Goal: Register for event/course

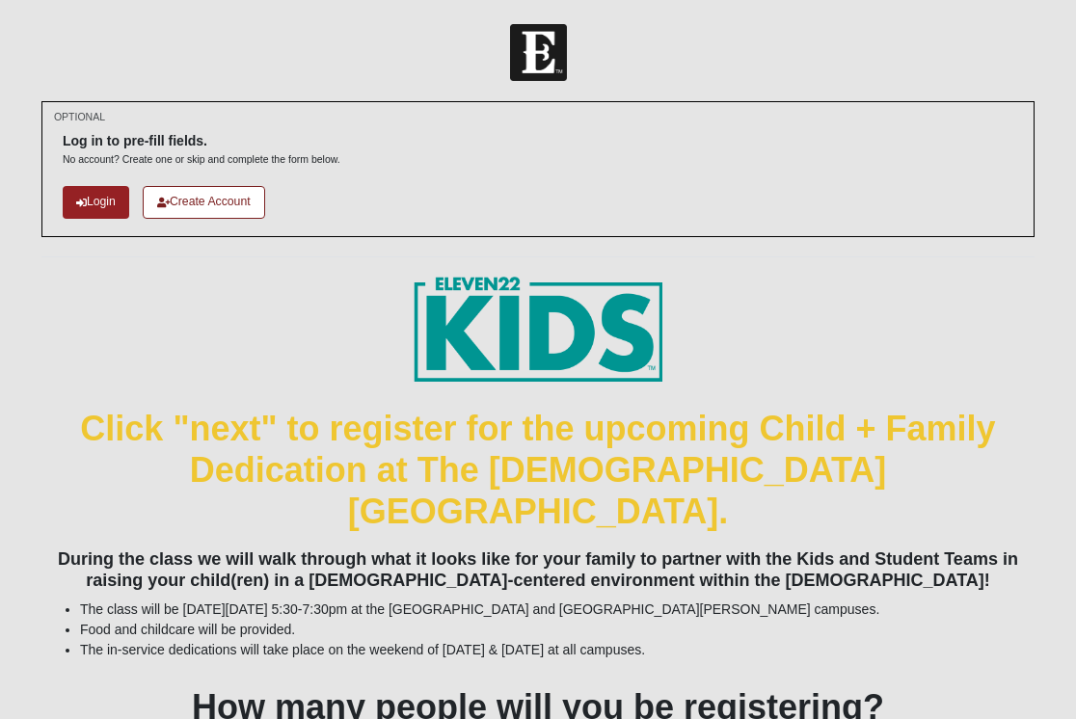
scroll to position [128, 0]
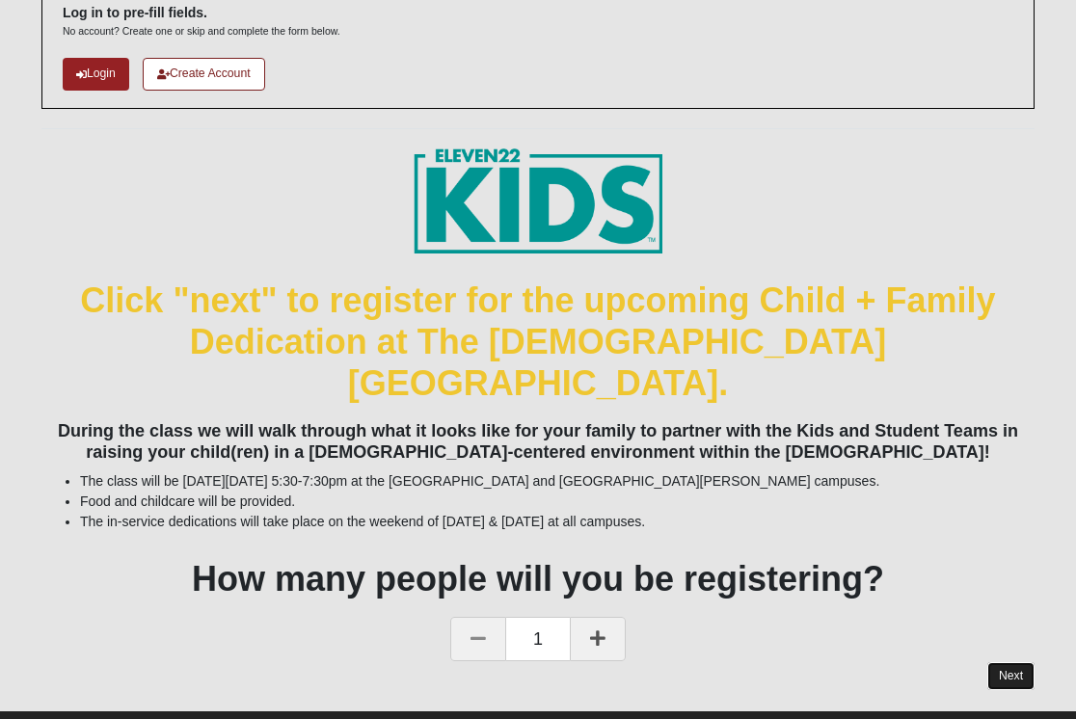
click at [1003, 662] on link "Next" at bounding box center [1010, 676] width 47 height 28
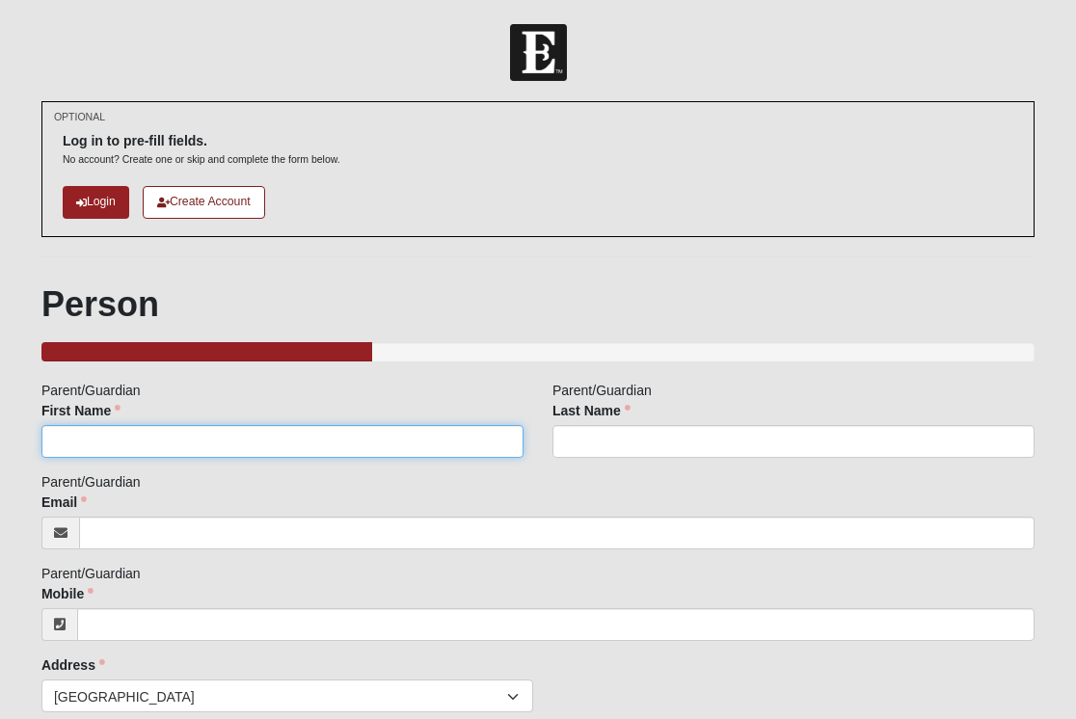
click at [154, 442] on input "First Name" at bounding box center [282, 441] width 482 height 33
type input "[PERSON_NAME]"
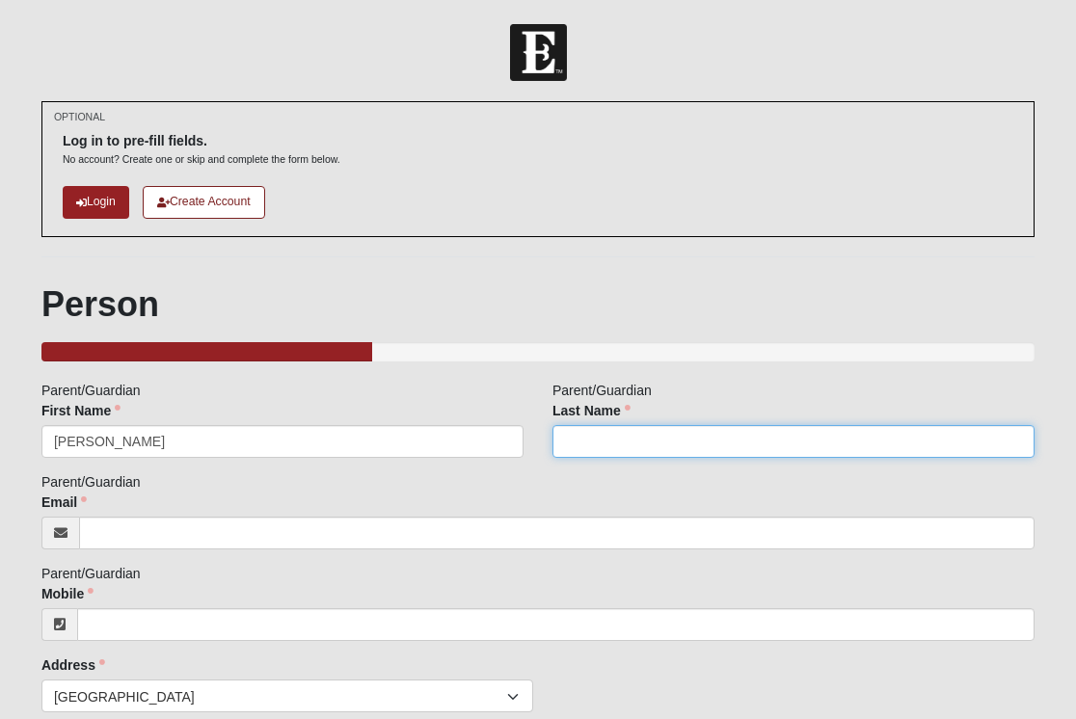
type input "Gray"
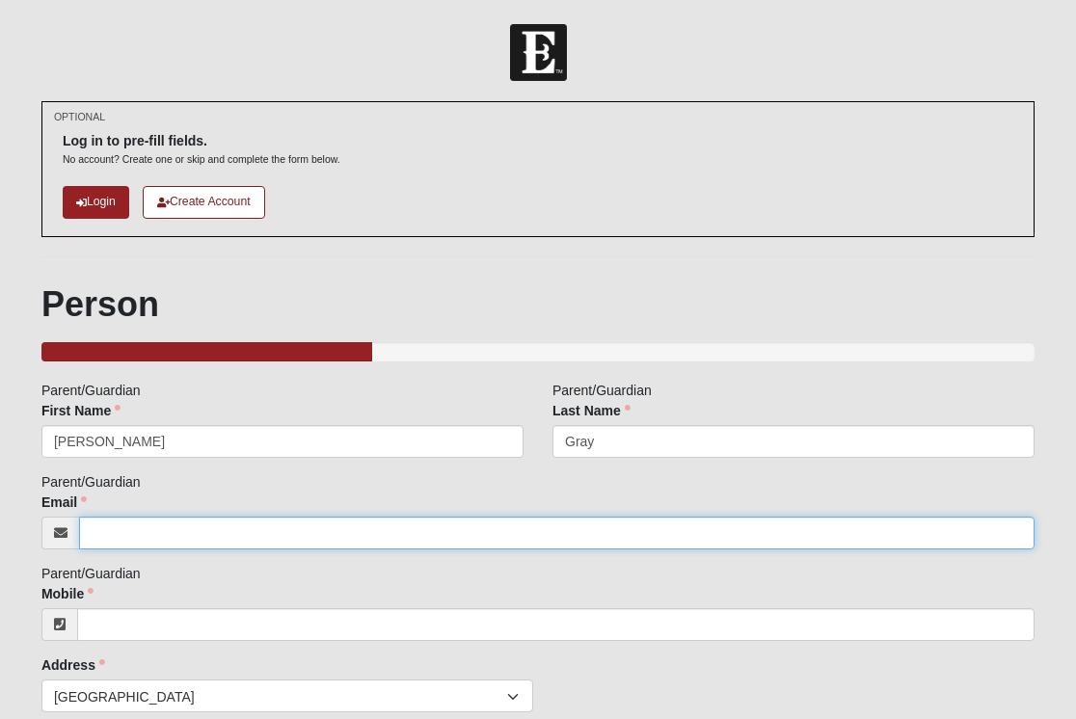
type input "[PERSON_NAME][EMAIL_ADDRESS][DOMAIN_NAME]"
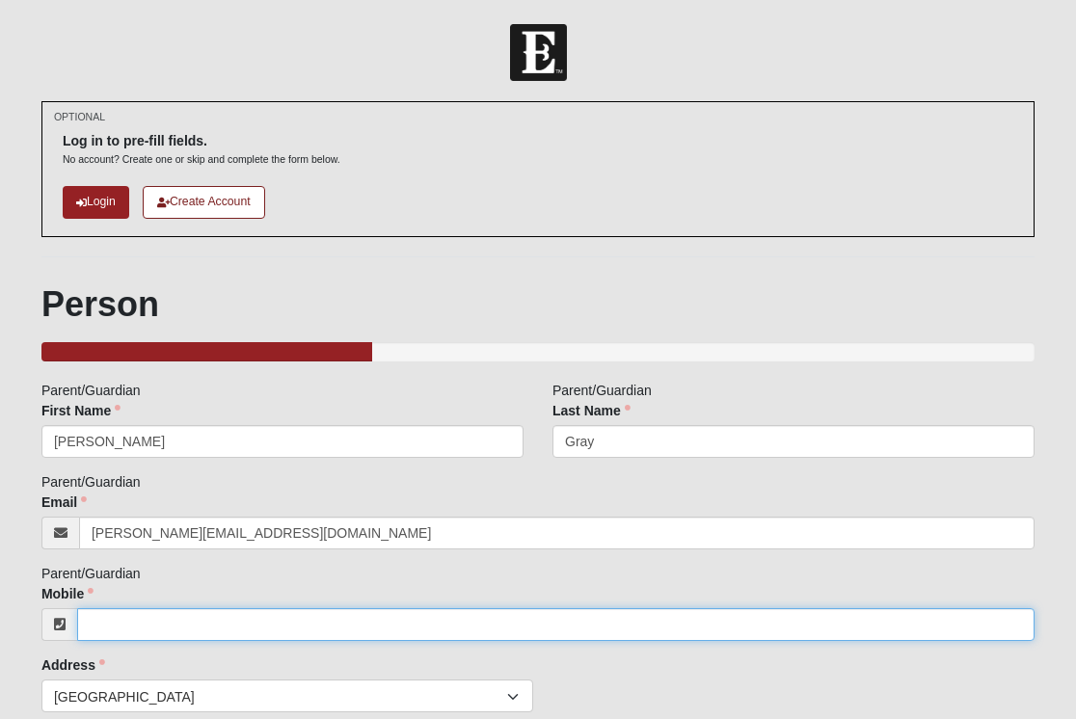
type input "8649919703"
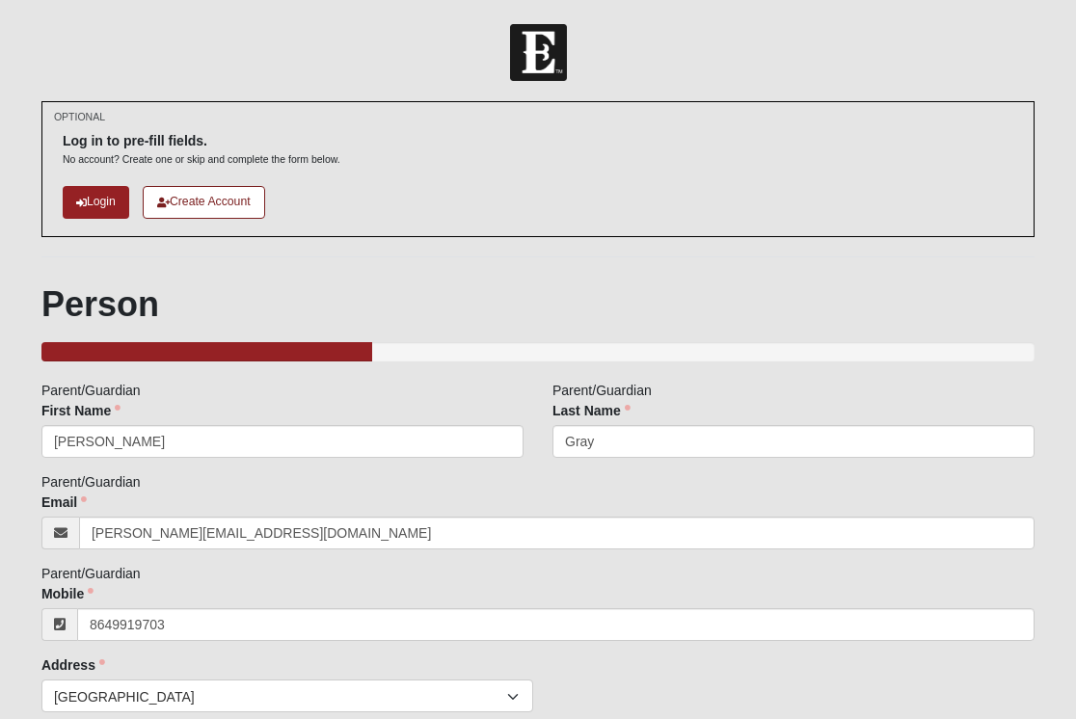
type input "[STREET_ADDRESS]"
type input "Suite 42"
type input "[GEOGRAPHIC_DATA]"
type input "32250"
type input "[PHONE_NUMBER]"
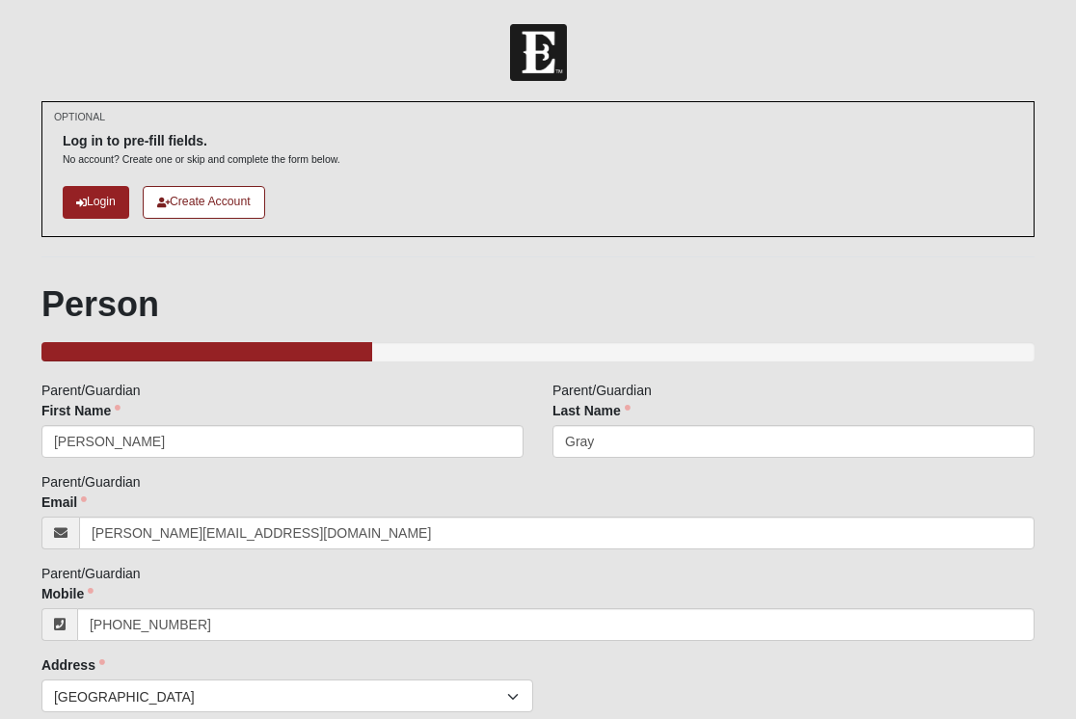
click at [208, 497] on div "Email [PERSON_NAME][EMAIL_ADDRESS][DOMAIN_NAME] Email address is not valid Emai…" at bounding box center [537, 521] width 993 height 57
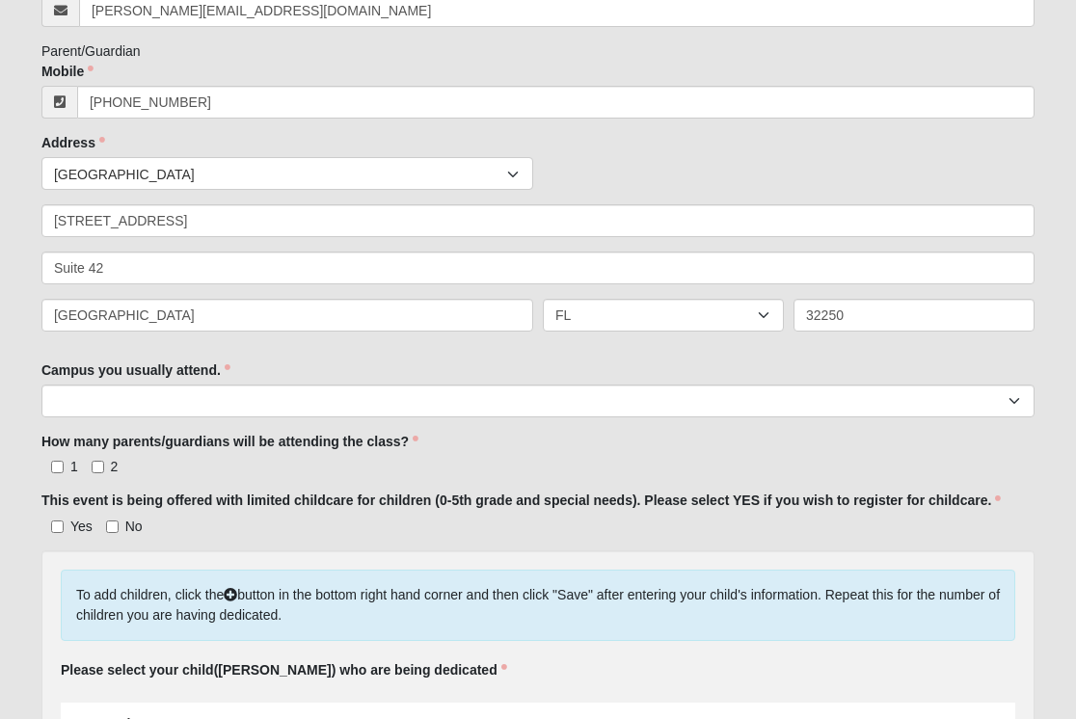
scroll to position [558, 0]
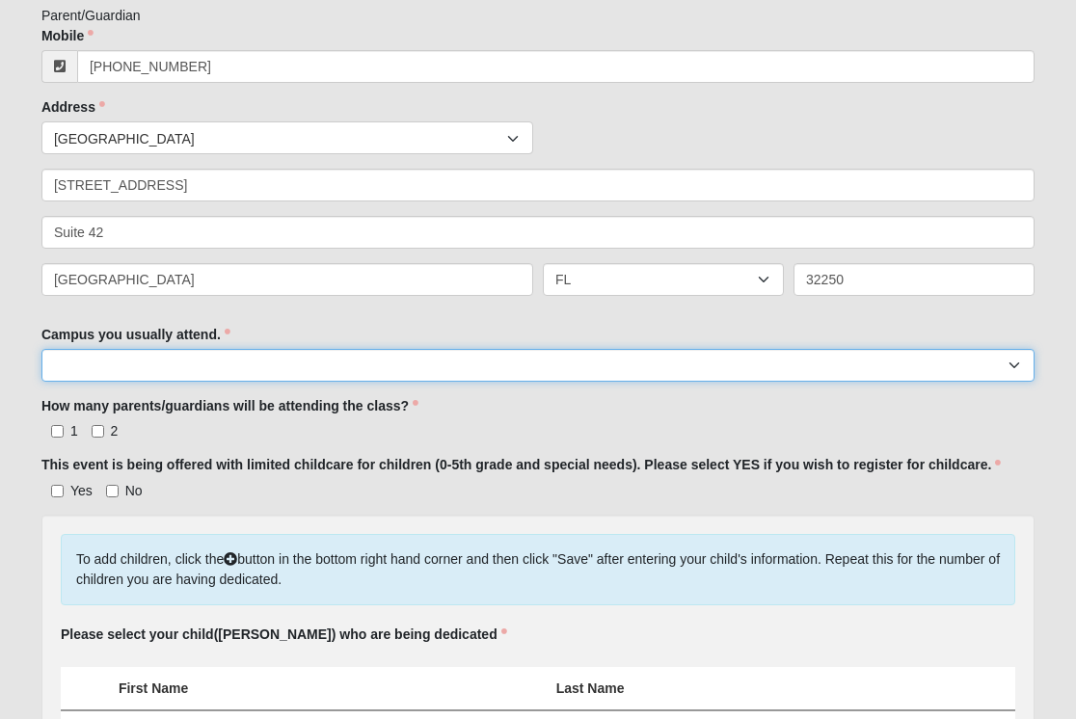
click at [294, 367] on select "Arlington Baymeadows Eleven22 Online [PERSON_NAME][GEOGRAPHIC_DATA] Jesup [GEOG…" at bounding box center [537, 365] width 993 height 33
select select "3"
click at [41, 349] on select "Arlington Baymeadows Eleven22 Online [PERSON_NAME][GEOGRAPHIC_DATA] Jesup [GEOG…" at bounding box center [537, 365] width 993 height 33
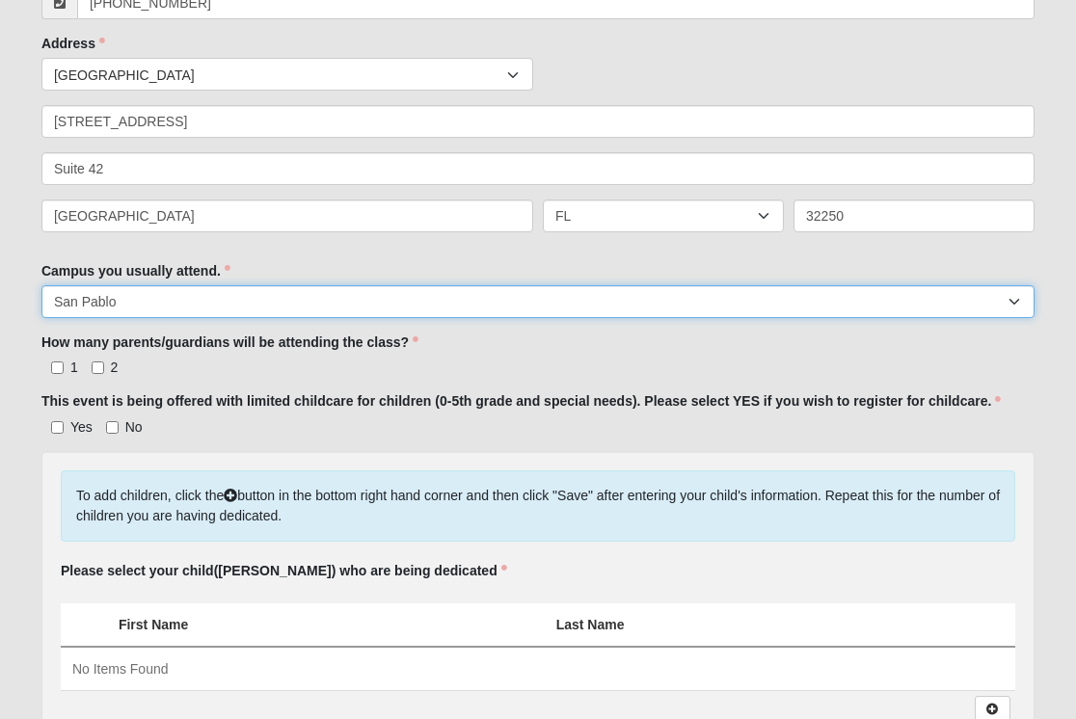
scroll to position [638, 0]
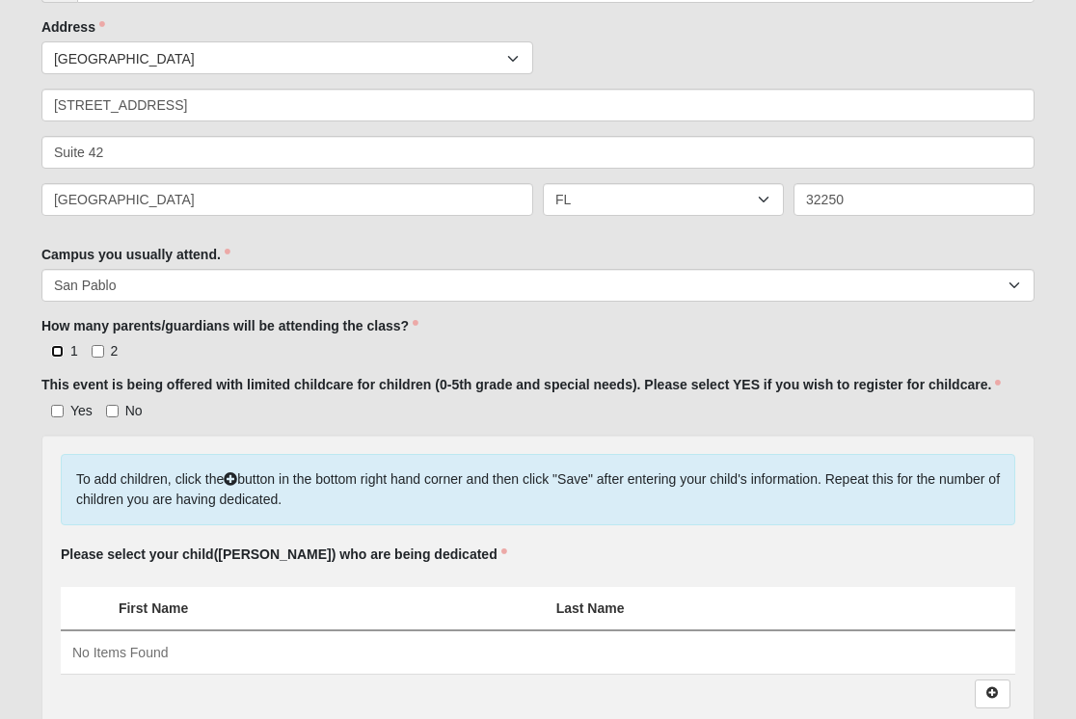
click at [61, 353] on input "1" at bounding box center [57, 351] width 13 height 13
checkbox input "true"
click at [61, 410] on input "Yes" at bounding box center [57, 411] width 13 height 13
checkbox input "true"
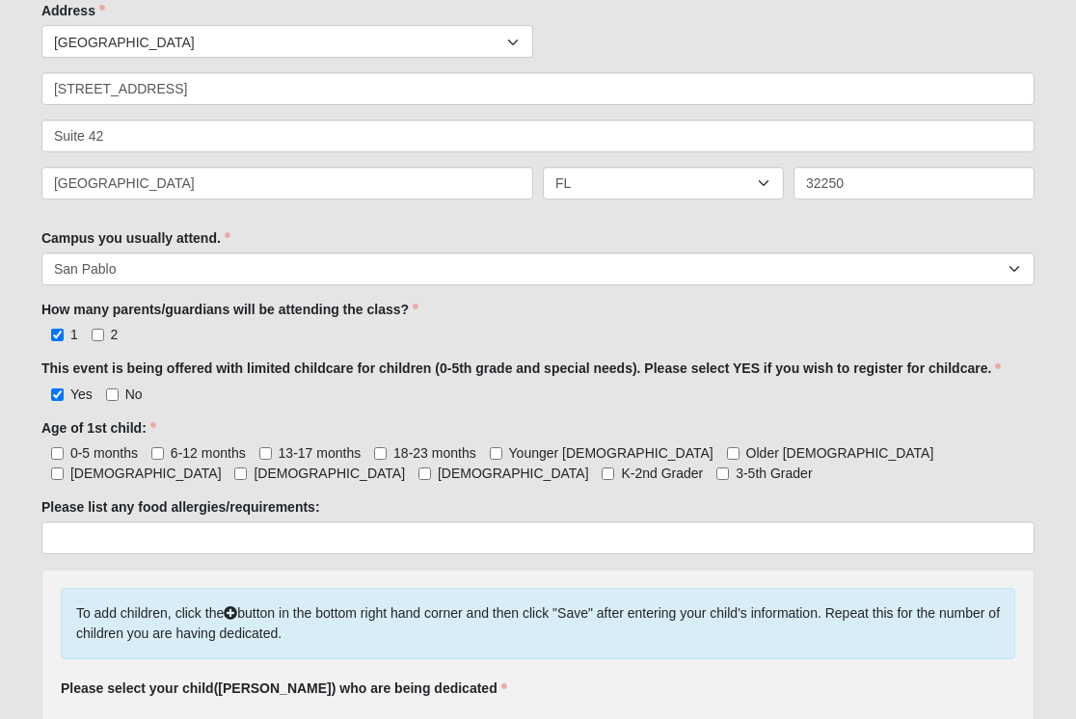
scroll to position [679, 0]
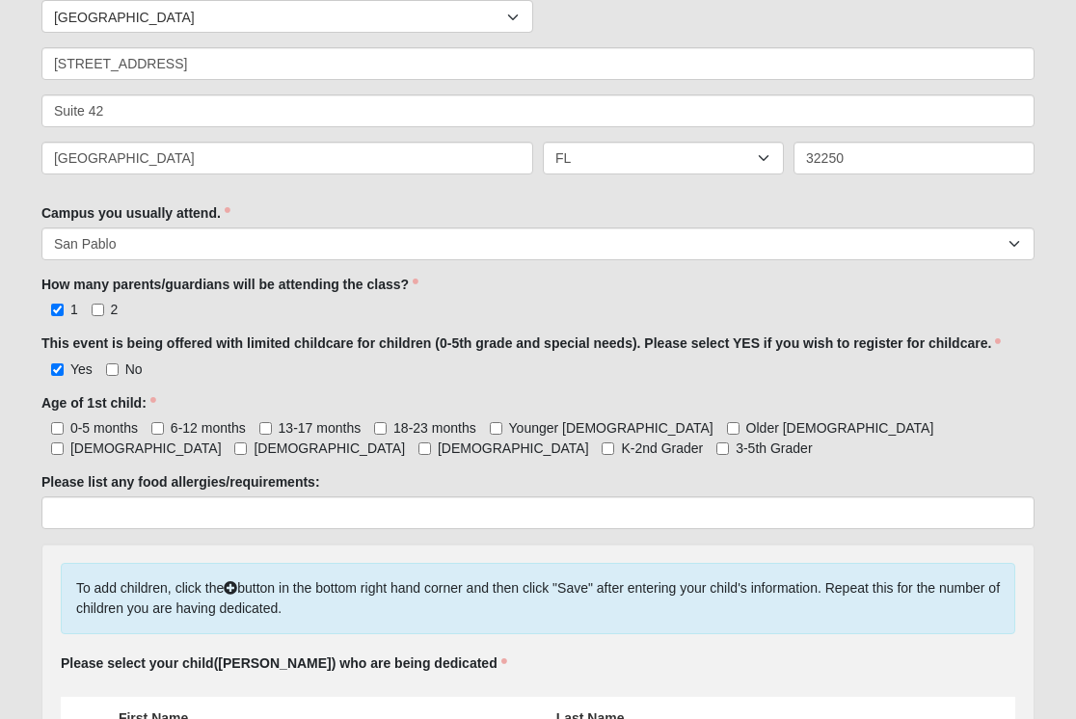
click at [103, 432] on span "0-5 months" at bounding box center [103, 427] width 67 height 15
click at [64, 432] on input "0-5 months" at bounding box center [57, 428] width 13 height 13
checkbox input "true"
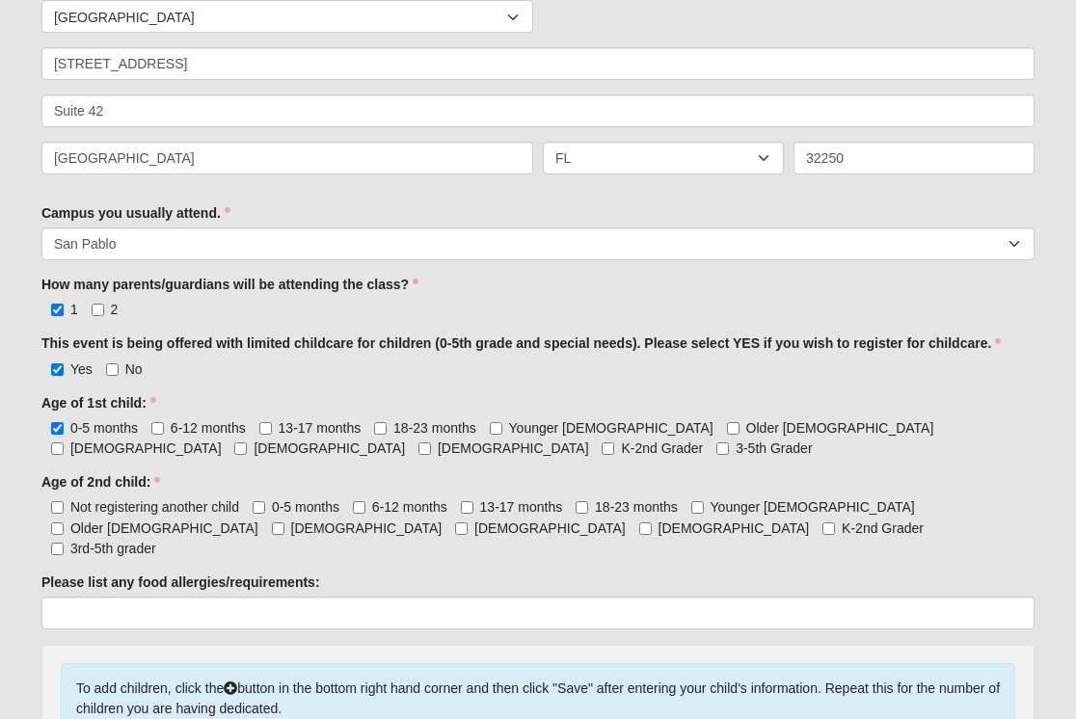
click at [236, 427] on span "6-12 months" at bounding box center [208, 427] width 75 height 15
click at [164, 427] on input "6-12 months" at bounding box center [157, 428] width 13 height 13
checkbox input "true"
click at [206, 429] on span "6-12 months" at bounding box center [208, 427] width 75 height 15
click at [164, 429] on input "6-12 months" at bounding box center [157, 428] width 13 height 13
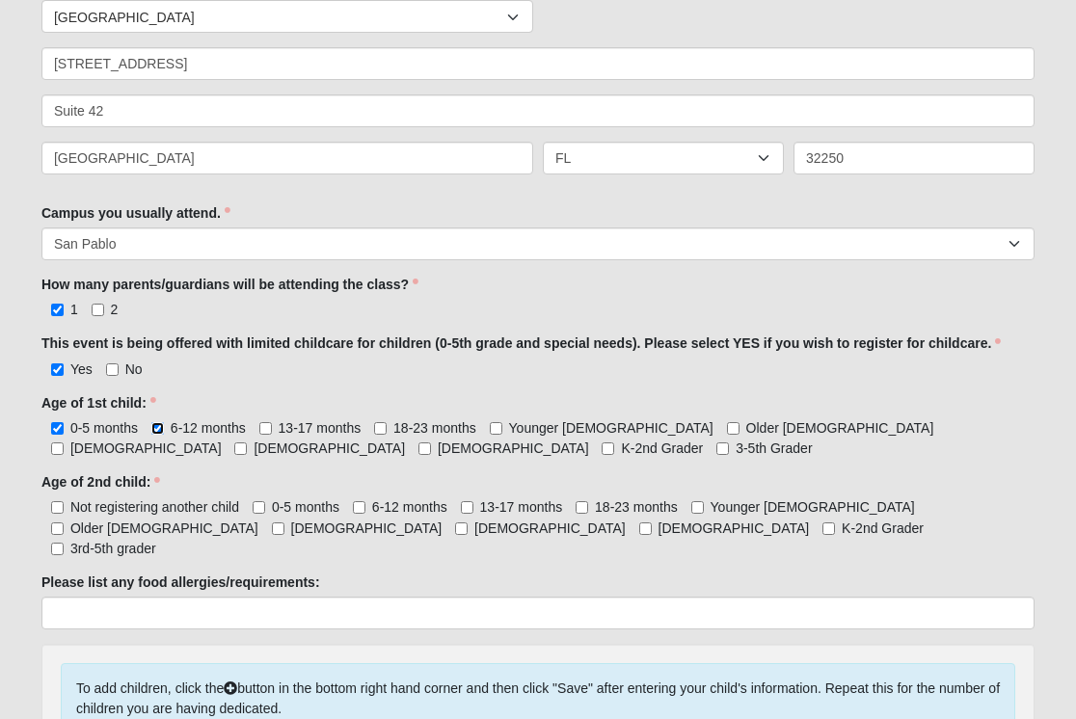
checkbox input "false"
click at [77, 426] on span "0-5 months" at bounding box center [103, 427] width 67 height 15
click at [64, 426] on input "0-5 months" at bounding box center [57, 428] width 13 height 13
checkbox input "false"
click at [276, 431] on label "13-17 months" at bounding box center [310, 427] width 102 height 19
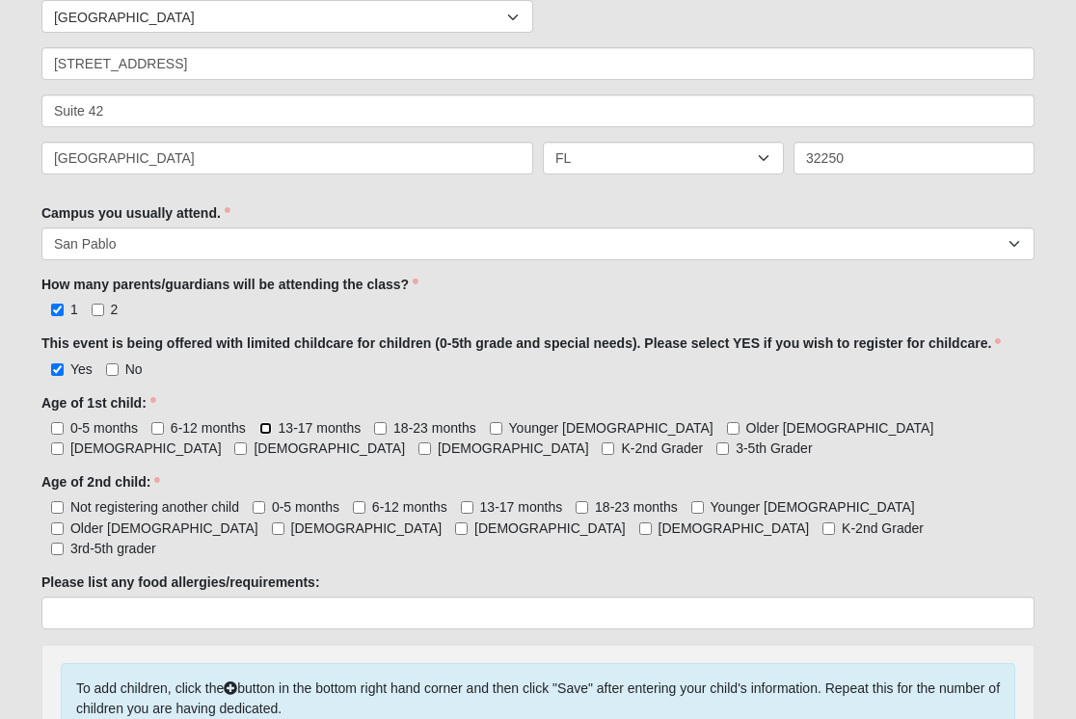
click at [272, 431] on input "13-17 months" at bounding box center [265, 428] width 13 height 13
checkbox input "true"
click at [159, 505] on span "Not registering another child" at bounding box center [154, 506] width 169 height 15
click at [64, 505] on input "Not registering another child" at bounding box center [57, 507] width 13 height 13
checkbox input "true"
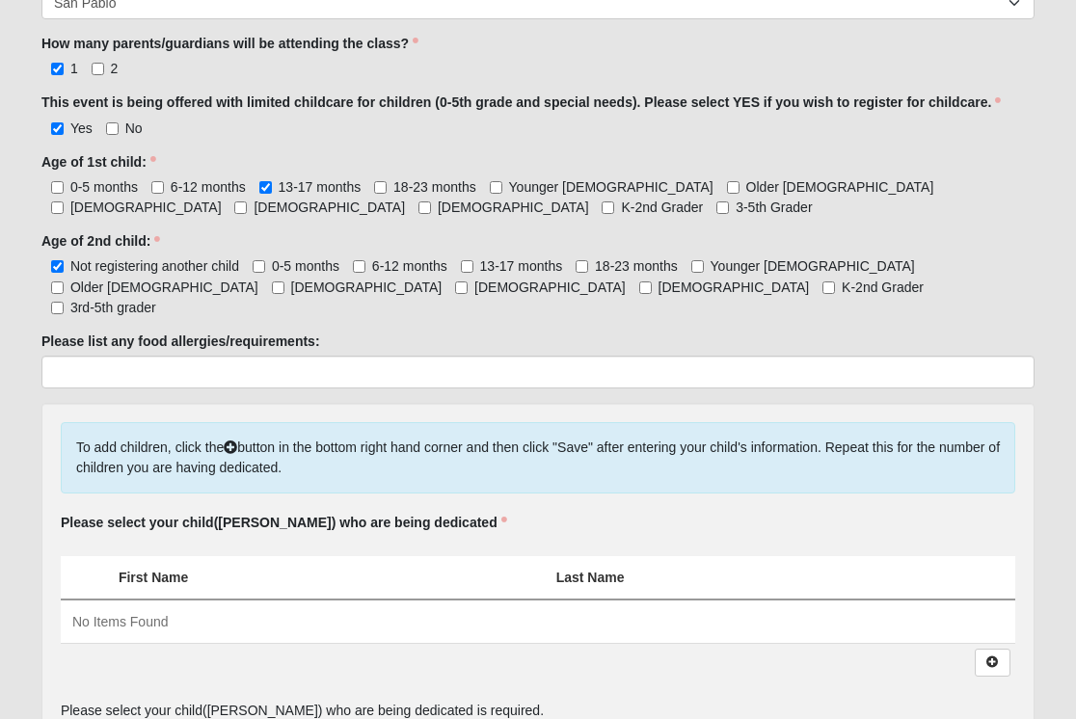
scroll to position [1049, 0]
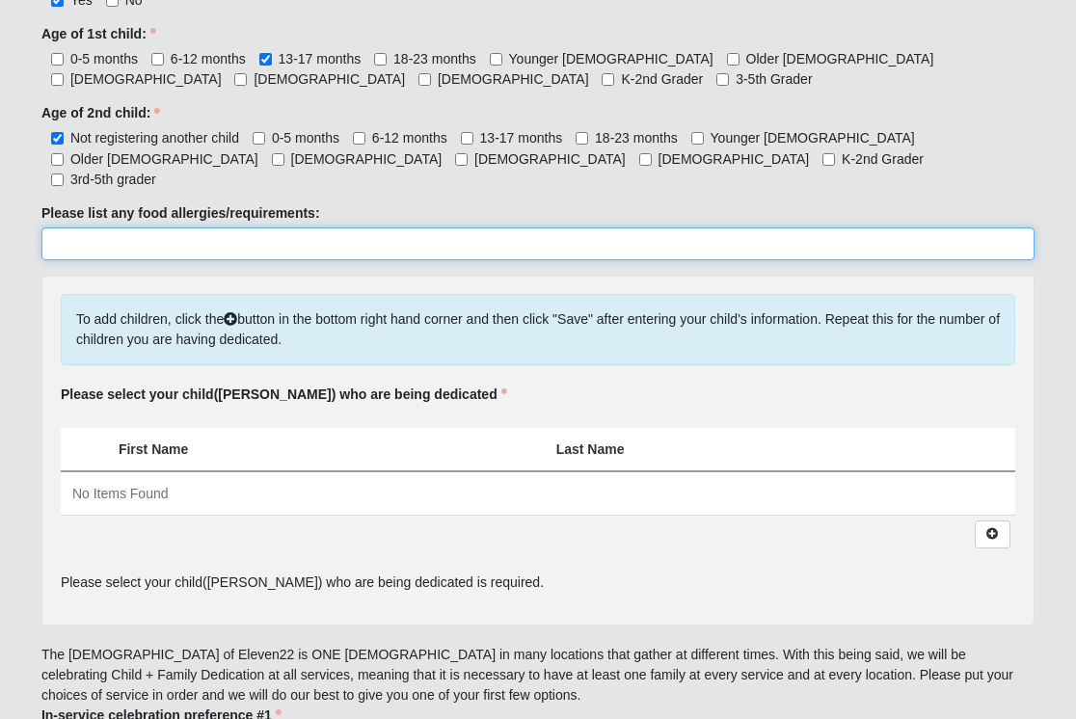
click at [206, 236] on input "Please list any food allergies/requirements:" at bounding box center [537, 243] width 993 height 33
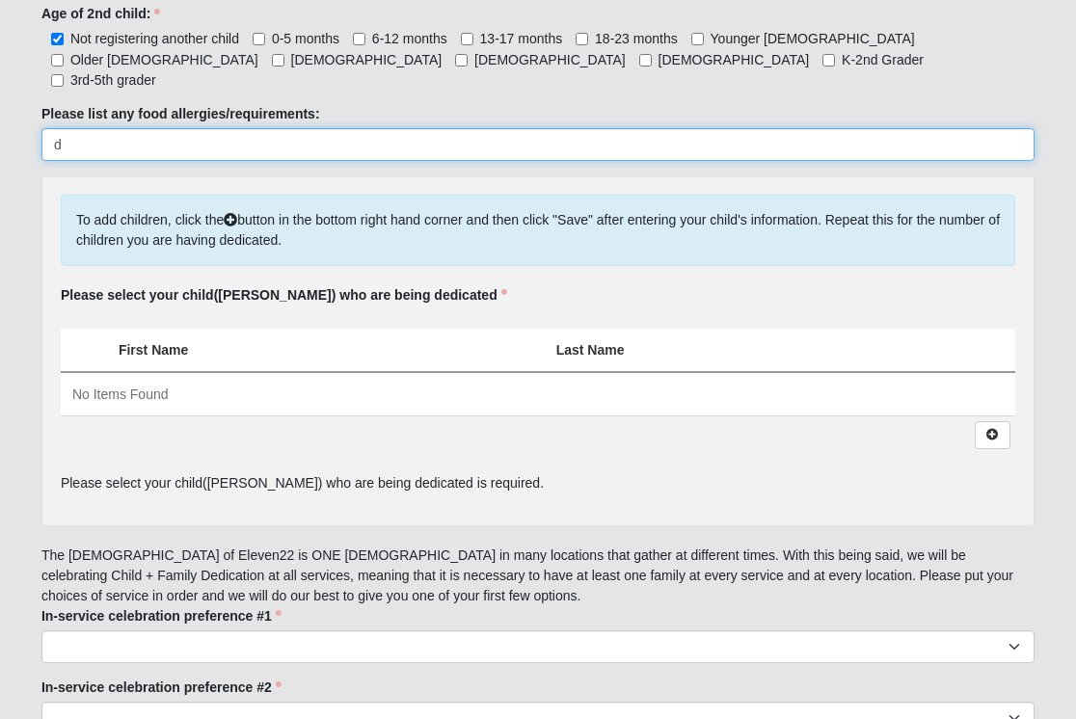
scroll to position [1212, 0]
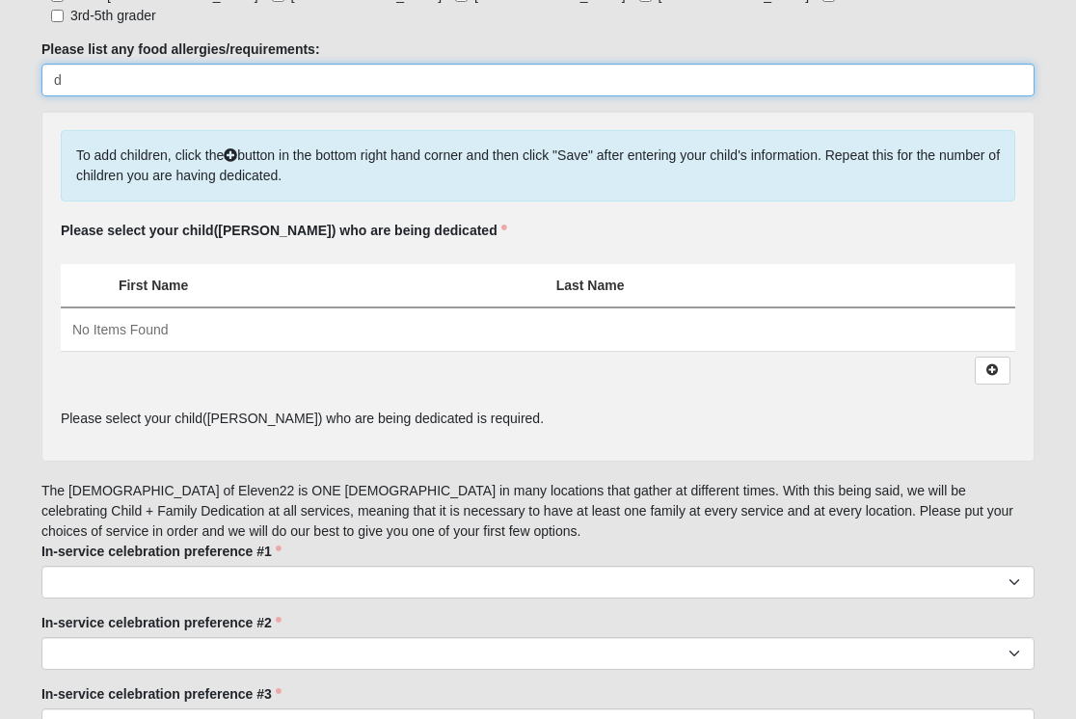
type input "d"
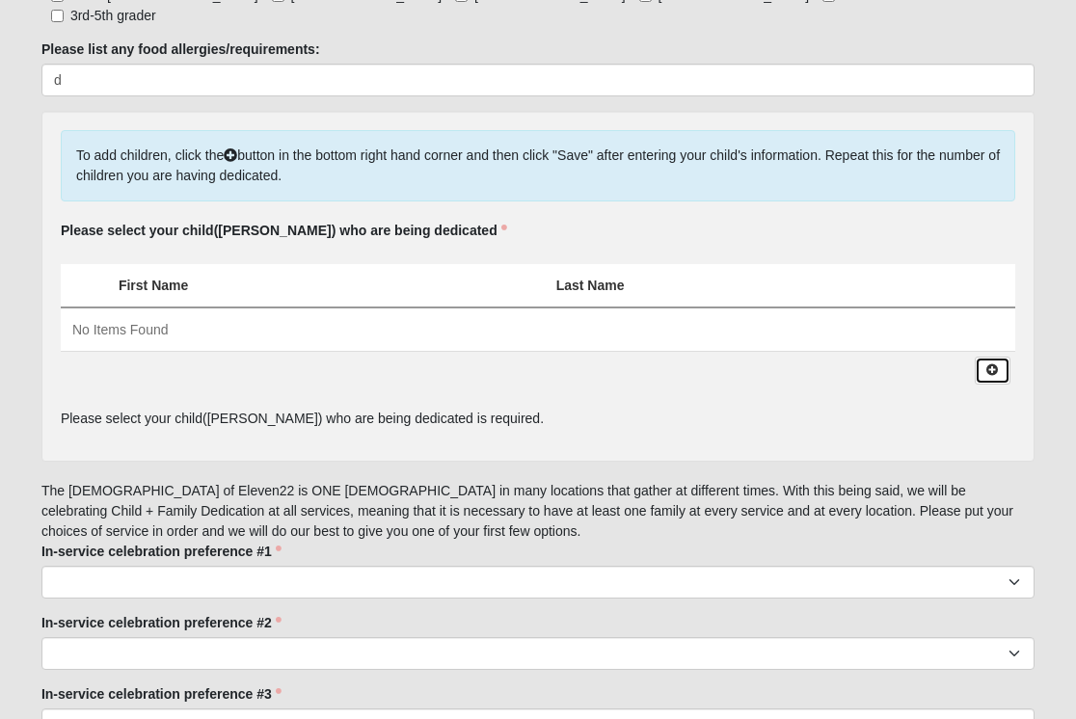
click at [992, 364] on icon at bounding box center [992, 370] width 14 height 12
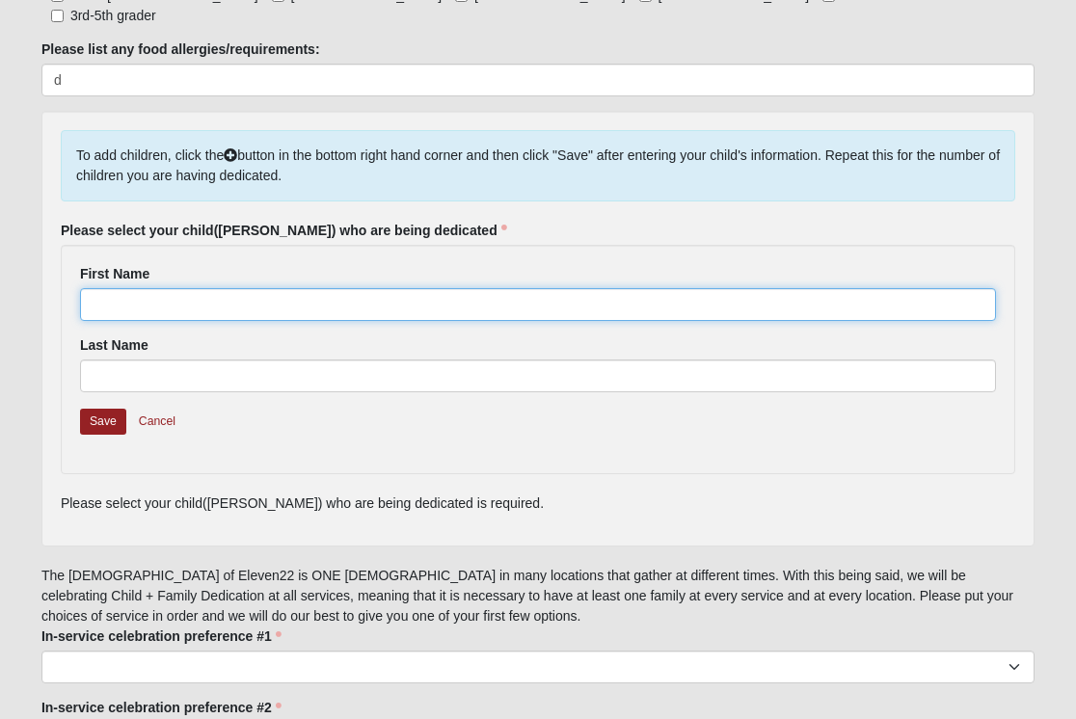
click at [326, 288] on input "First Name" at bounding box center [538, 304] width 916 height 33
type input "Andi"
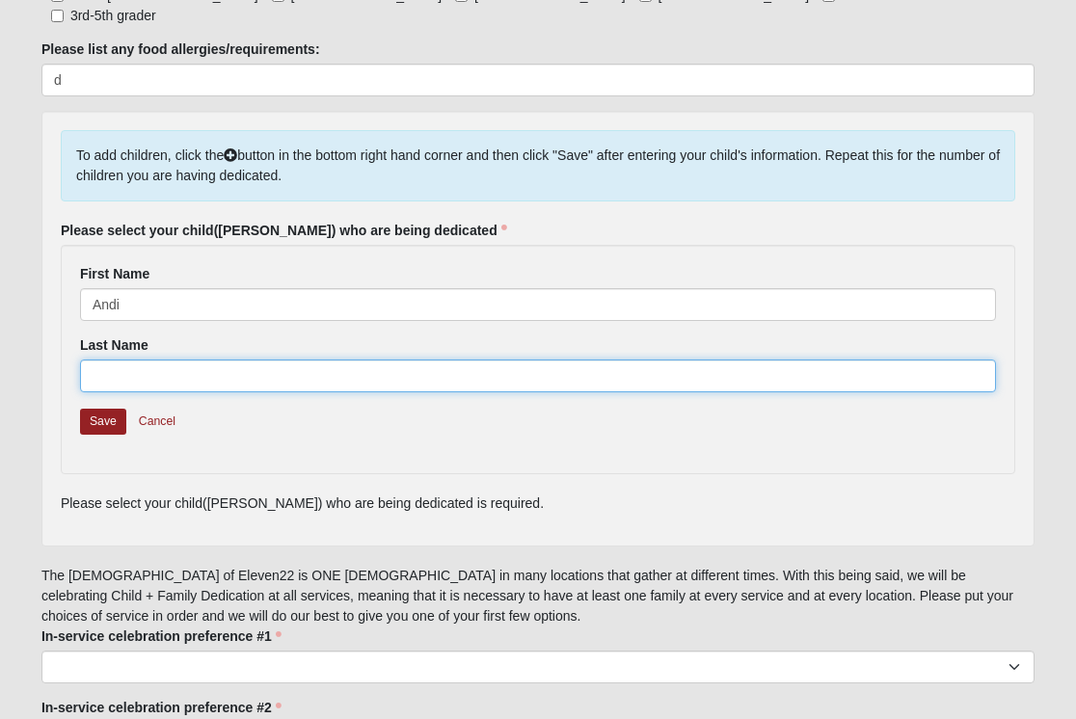
click at [274, 360] on input "Last Name" at bounding box center [538, 376] width 916 height 33
type input "Gray"
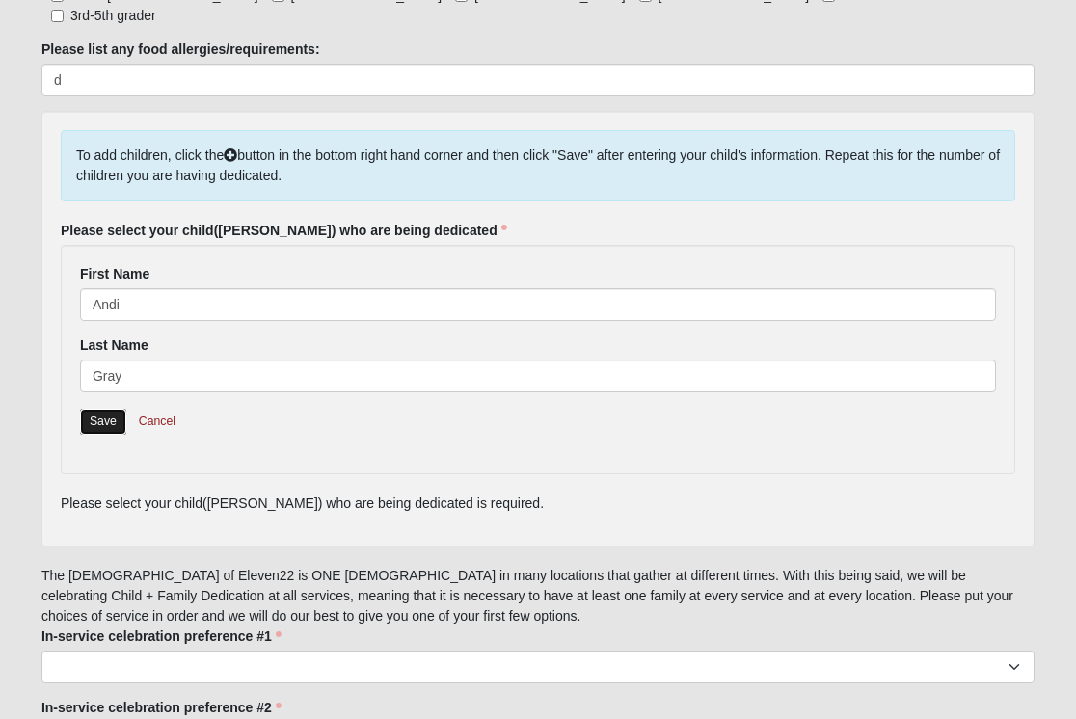
click at [108, 409] on link "Save" at bounding box center [103, 422] width 46 height 26
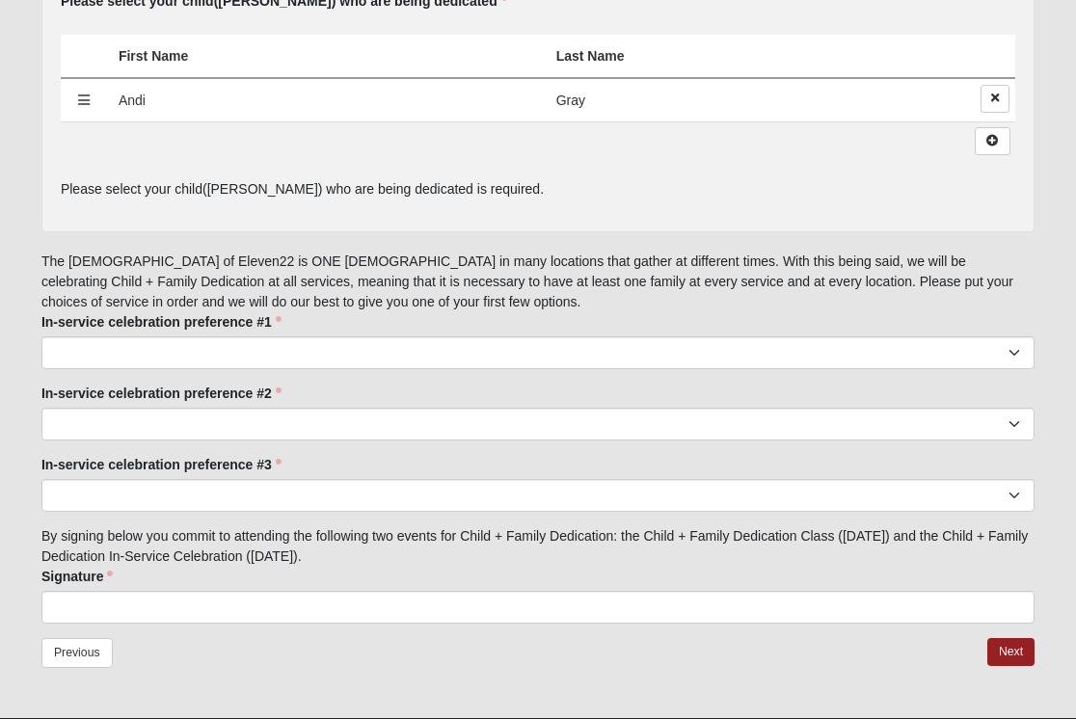
scroll to position [1470, 0]
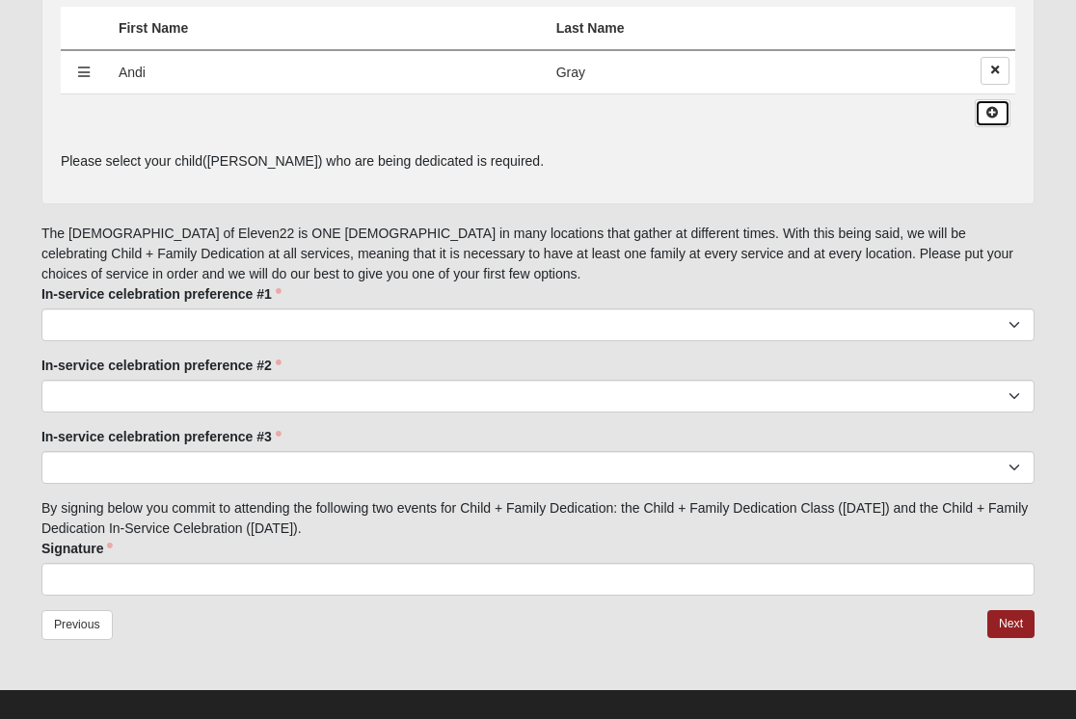
click at [995, 107] on icon at bounding box center [992, 113] width 14 height 12
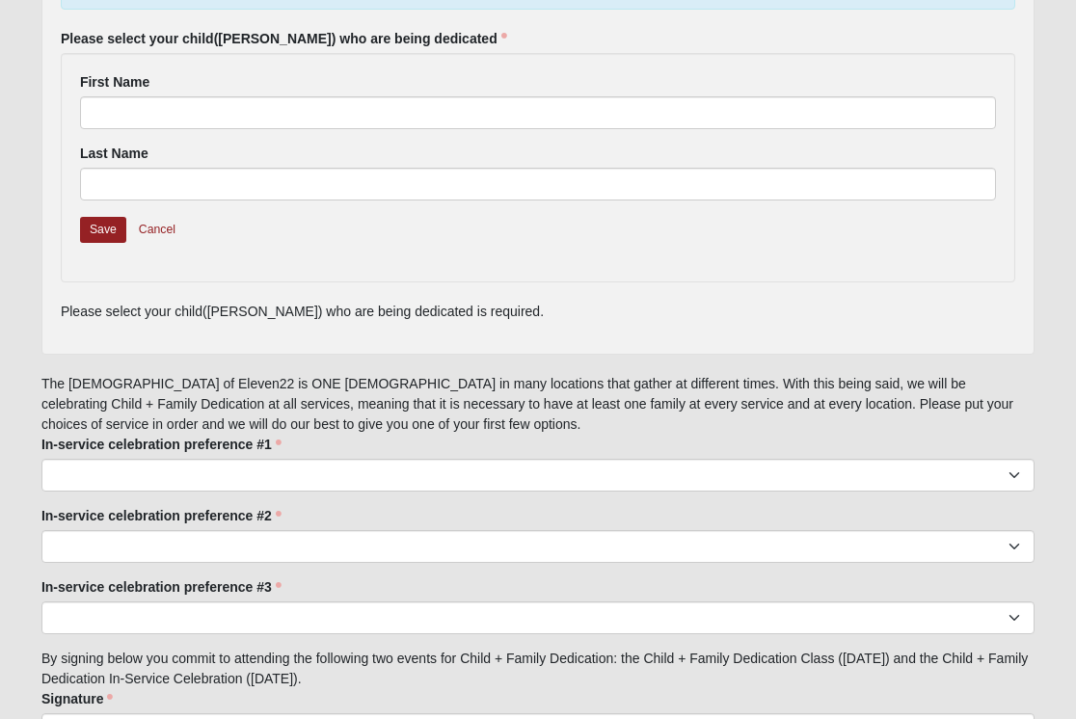
scroll to position [1308, 0]
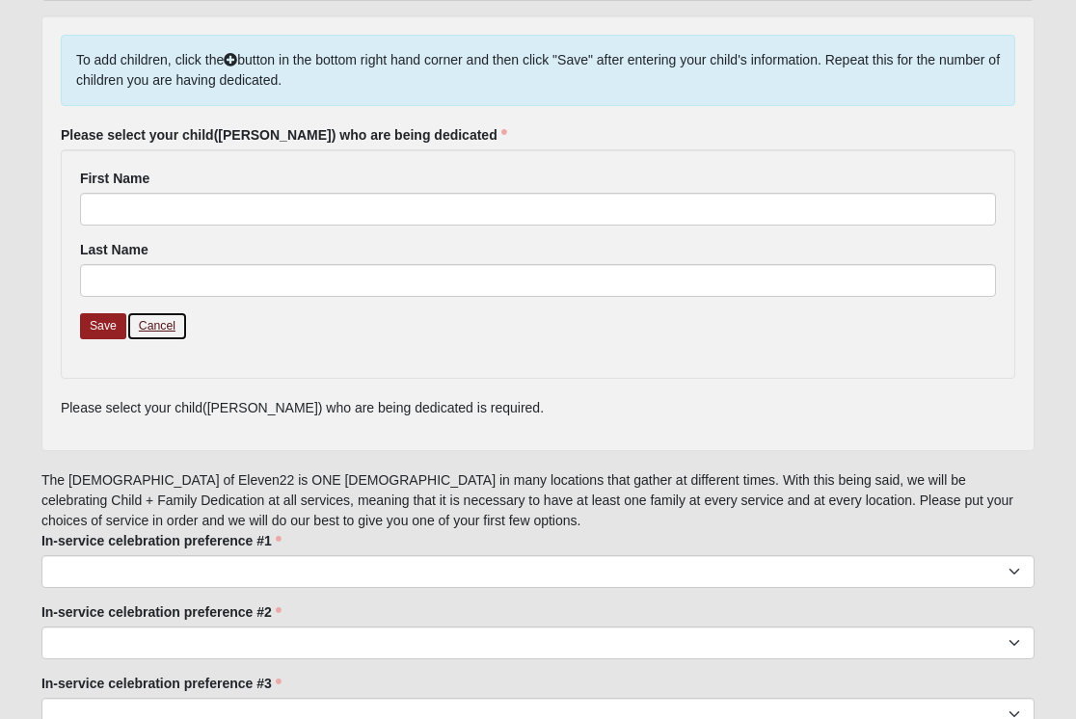
click at [150, 311] on link "Cancel" at bounding box center [157, 326] width 62 height 30
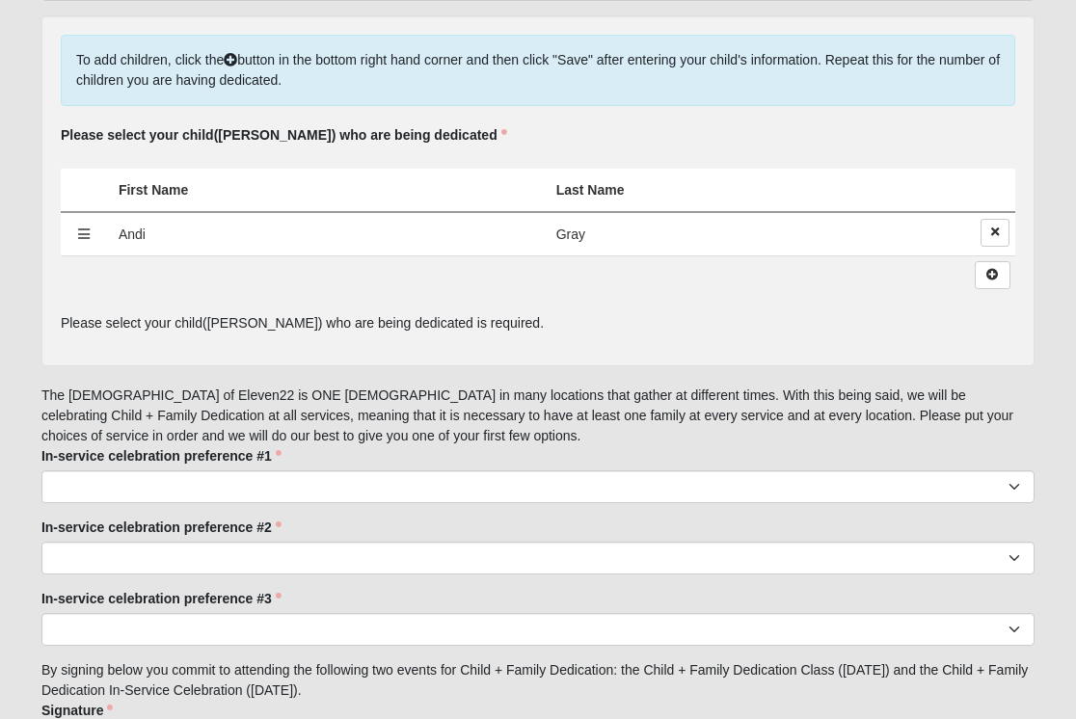
click at [141, 216] on td "Andi" at bounding box center [326, 234] width 438 height 44
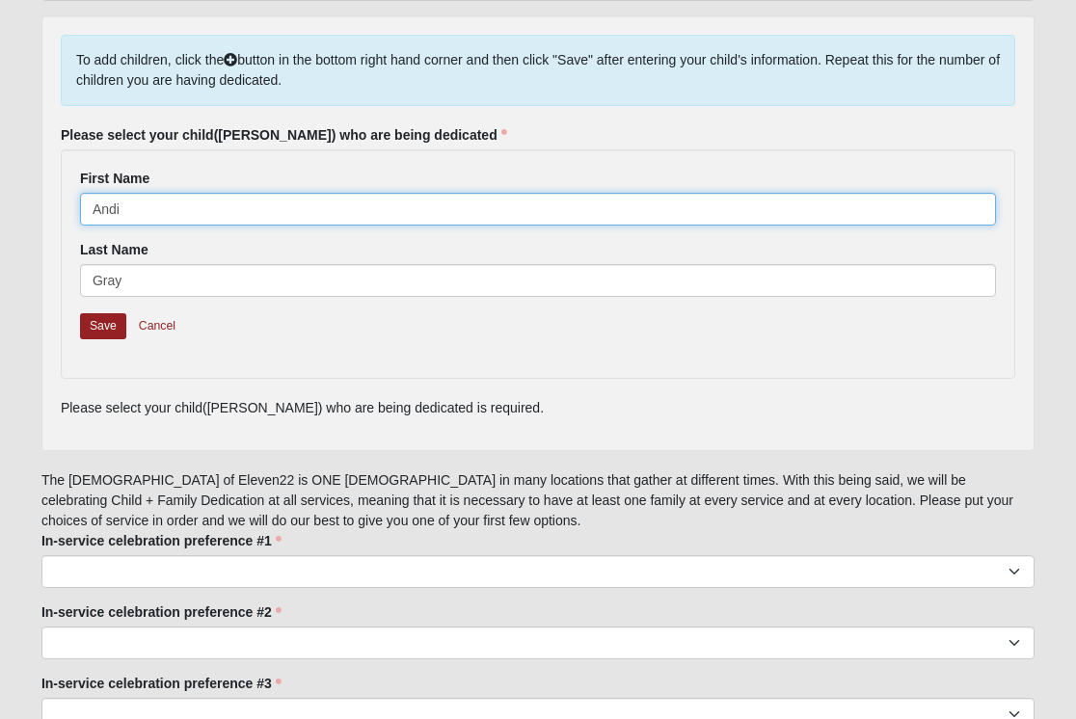
click at [128, 196] on input "Andi" at bounding box center [538, 209] width 916 height 33
type input "[PERSON_NAME]"
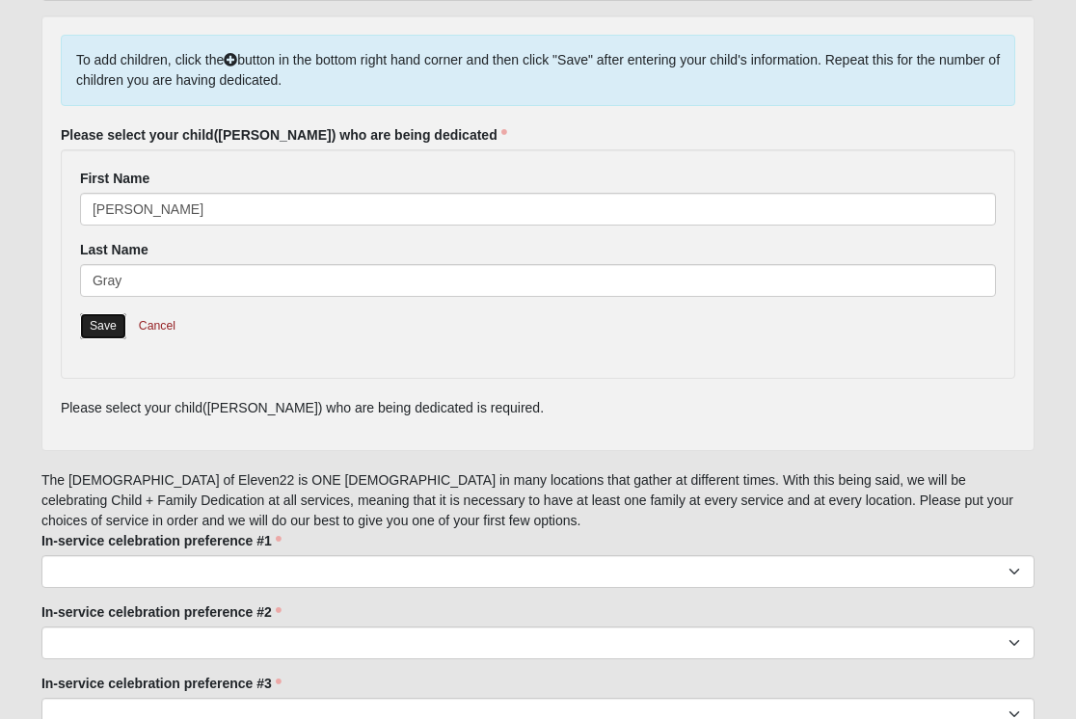
click at [104, 316] on link "Save" at bounding box center [103, 326] width 46 height 26
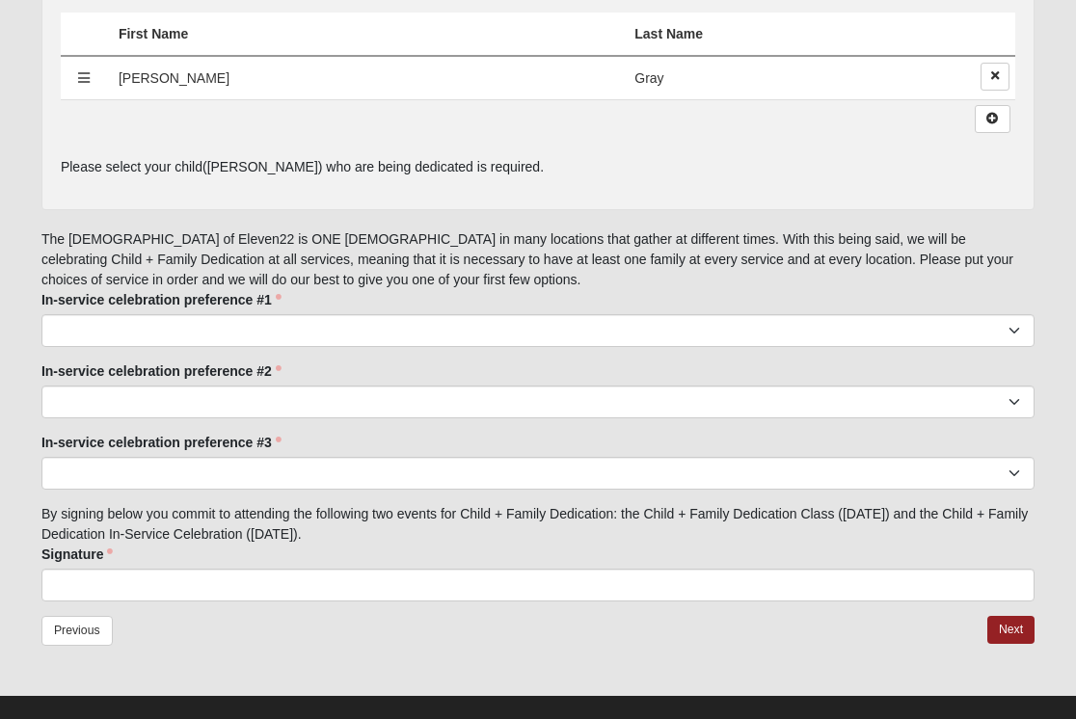
scroll to position [1470, 0]
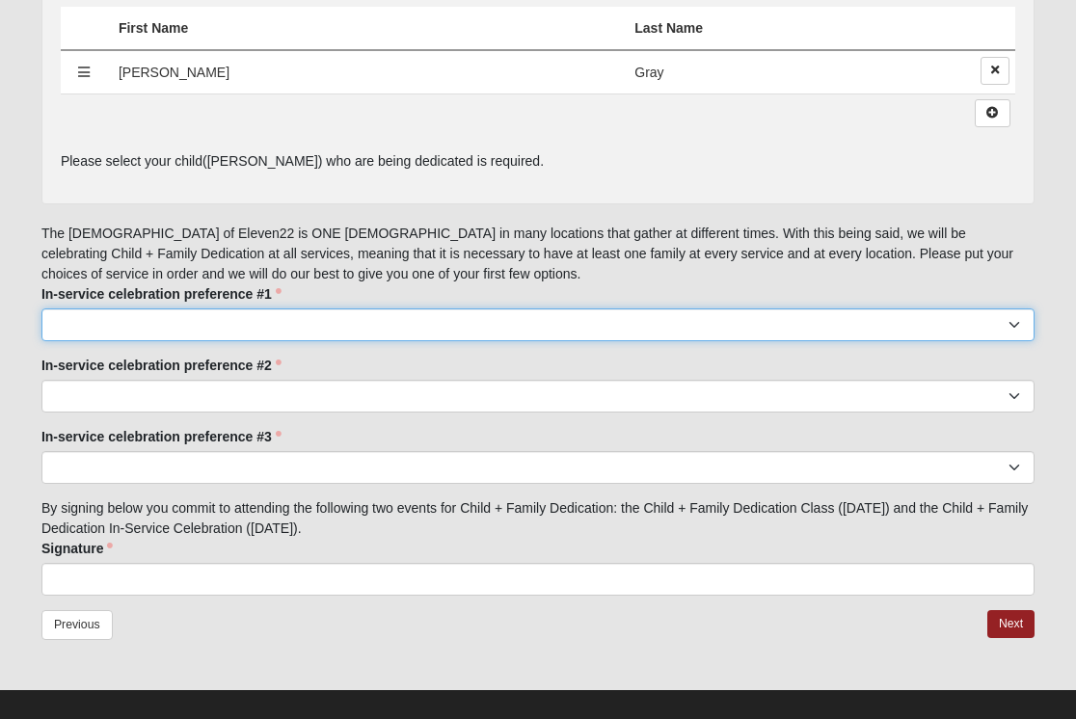
click at [109, 308] on select "[GEOGRAPHIC_DATA] 9:00 [GEOGRAPHIC_DATA] 11:22 Baymeadows 9:00 [GEOGRAPHIC_DATA…" at bounding box center [537, 324] width 993 height 33
select select "[GEOGRAPHIC_DATA] 9:00"
click at [41, 308] on select "[GEOGRAPHIC_DATA] 9:00 [GEOGRAPHIC_DATA] 11:22 Baymeadows 9:00 [GEOGRAPHIC_DATA…" at bounding box center [537, 324] width 993 height 33
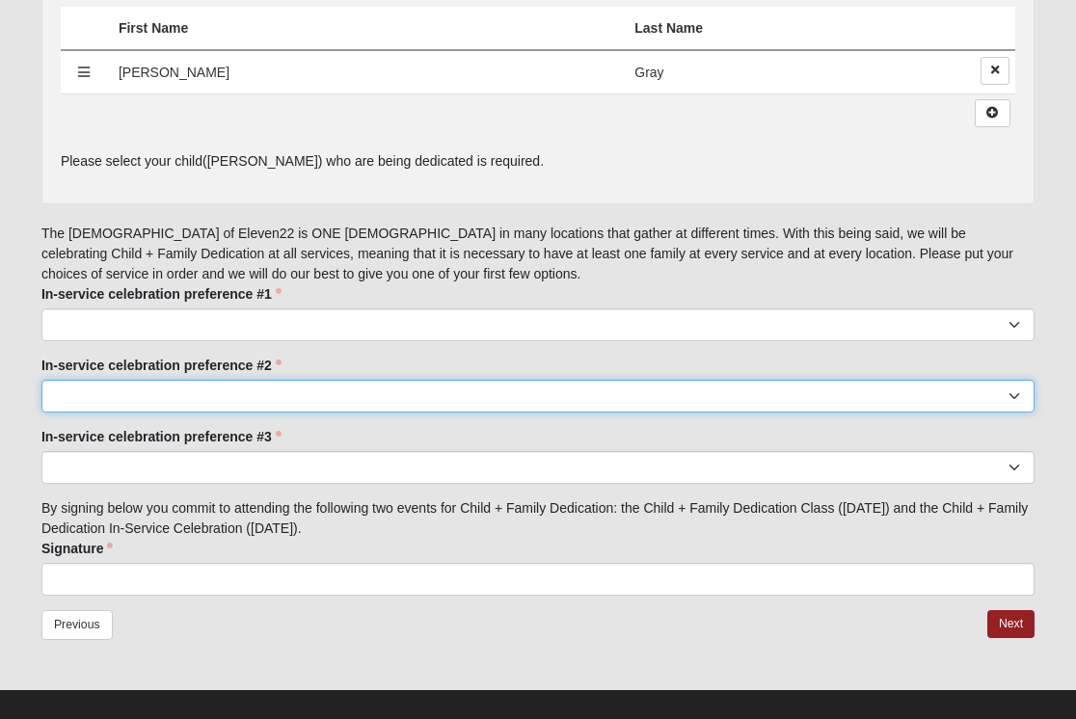
click at [111, 380] on select "[GEOGRAPHIC_DATA] 9:00 [GEOGRAPHIC_DATA] 11:22 Baymeadows 9:00 [GEOGRAPHIC_DATA…" at bounding box center [537, 396] width 993 height 33
select select "[GEOGRAPHIC_DATA] 11:22"
click at [41, 380] on select "[GEOGRAPHIC_DATA] 9:00 [GEOGRAPHIC_DATA] 11:22 Baymeadows 9:00 [GEOGRAPHIC_DATA…" at bounding box center [537, 396] width 993 height 33
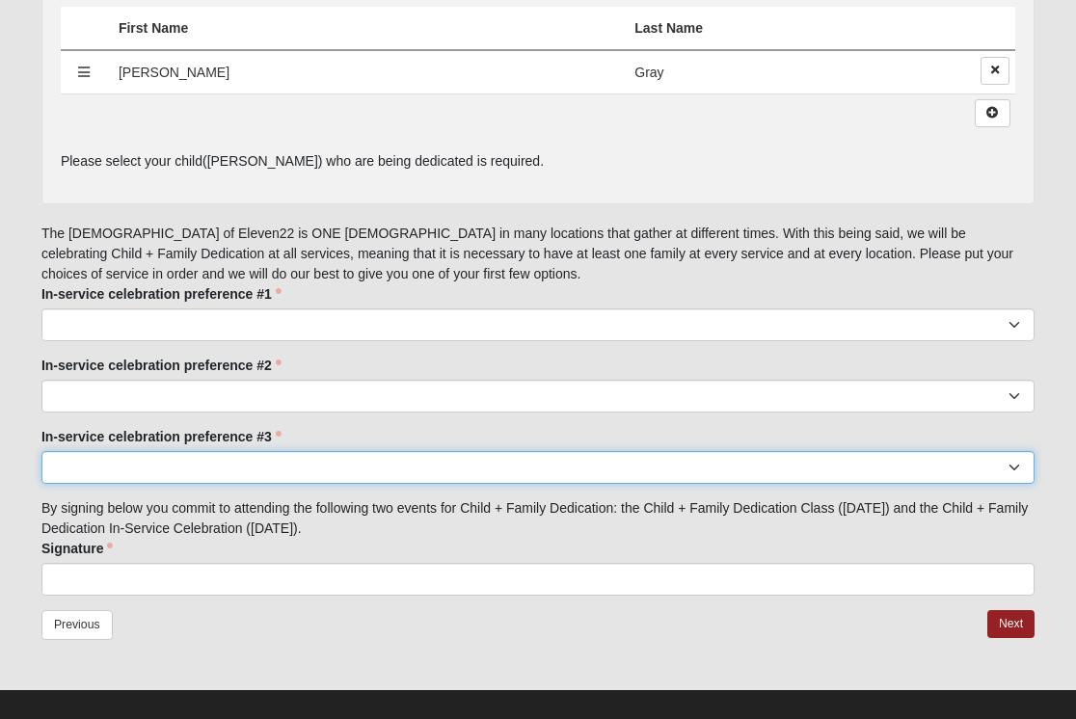
click at [106, 451] on select "[GEOGRAPHIC_DATA] 9:00 [GEOGRAPHIC_DATA] 11:22 Baymeadows 9:00 [GEOGRAPHIC_DATA…" at bounding box center [537, 467] width 993 height 33
select select "Baymeadows 9:00"
click at [41, 451] on select "[GEOGRAPHIC_DATA] 9:00 [GEOGRAPHIC_DATA] 11:22 Baymeadows 9:00 [GEOGRAPHIC_DATA…" at bounding box center [537, 467] width 993 height 33
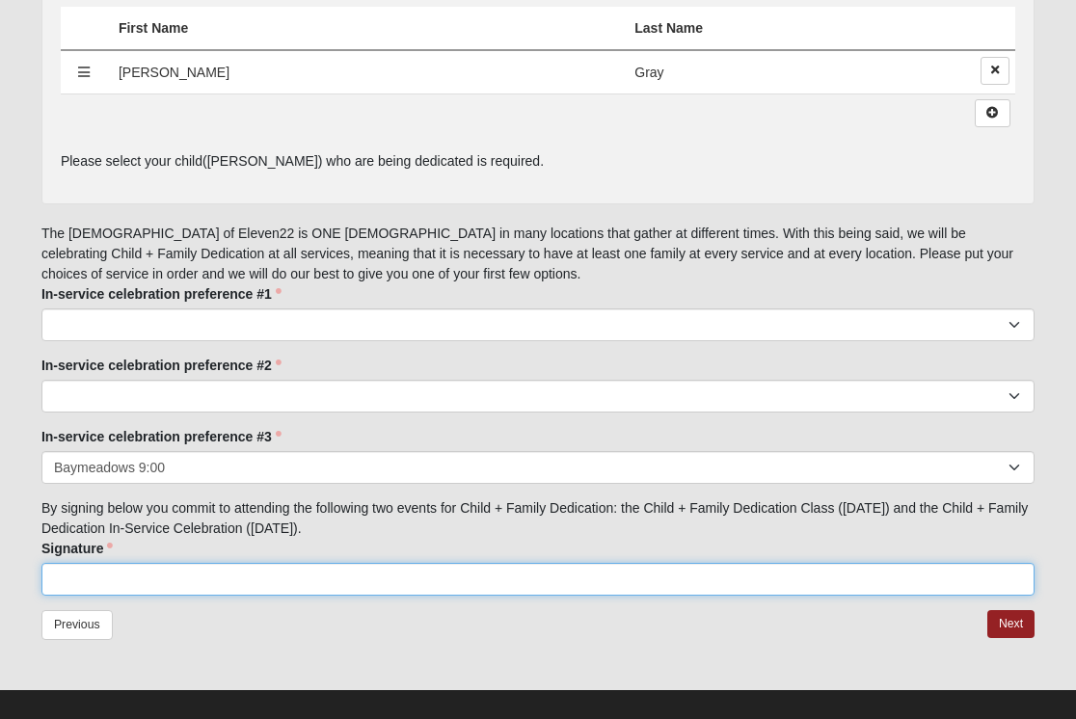
click at [104, 563] on input "Signature" at bounding box center [537, 579] width 993 height 33
type input "[PERSON_NAME]"
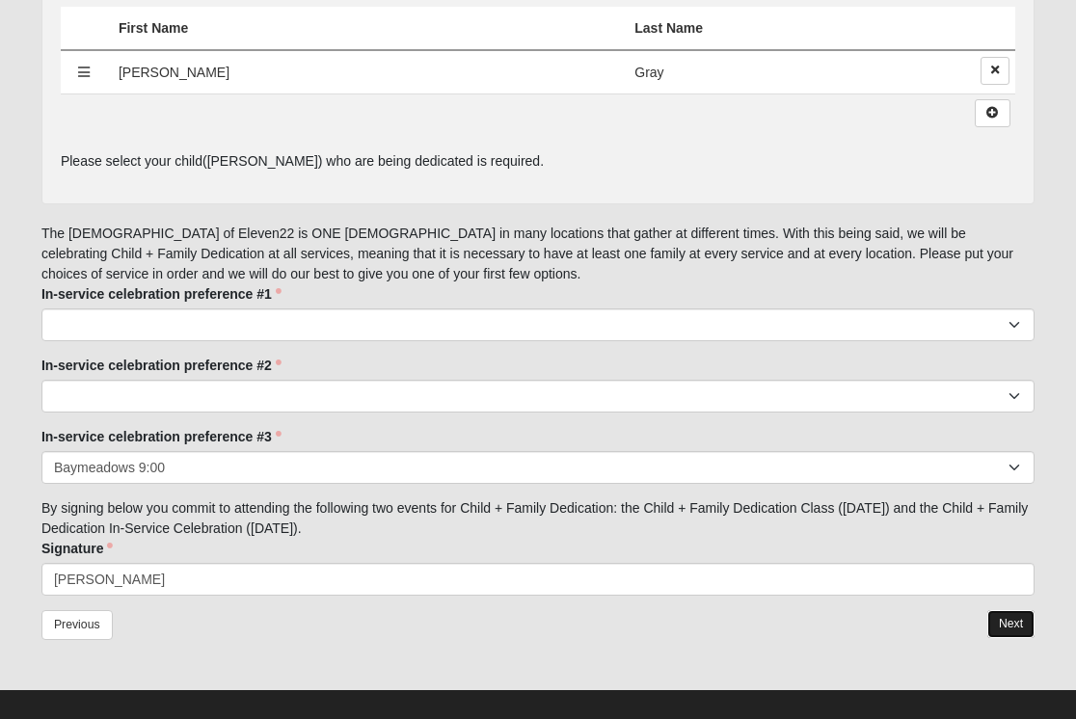
click at [1012, 610] on link "Next" at bounding box center [1010, 624] width 47 height 28
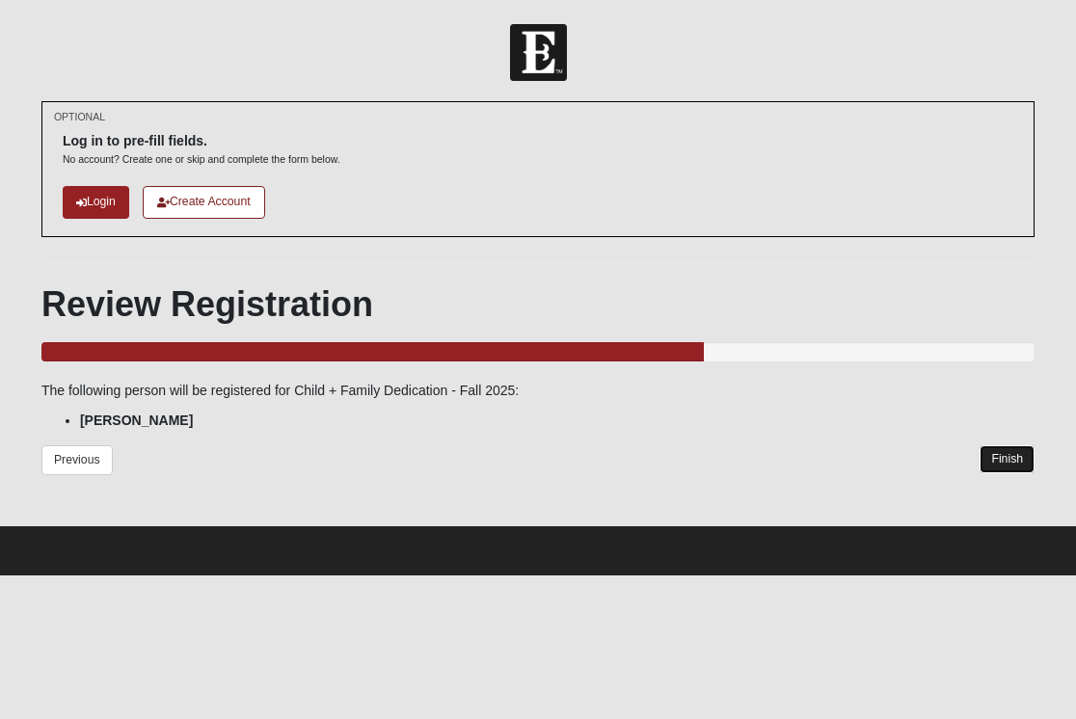
click at [1008, 467] on link "Finish" at bounding box center [1006, 459] width 55 height 28
